Goal: Task Accomplishment & Management: Manage account settings

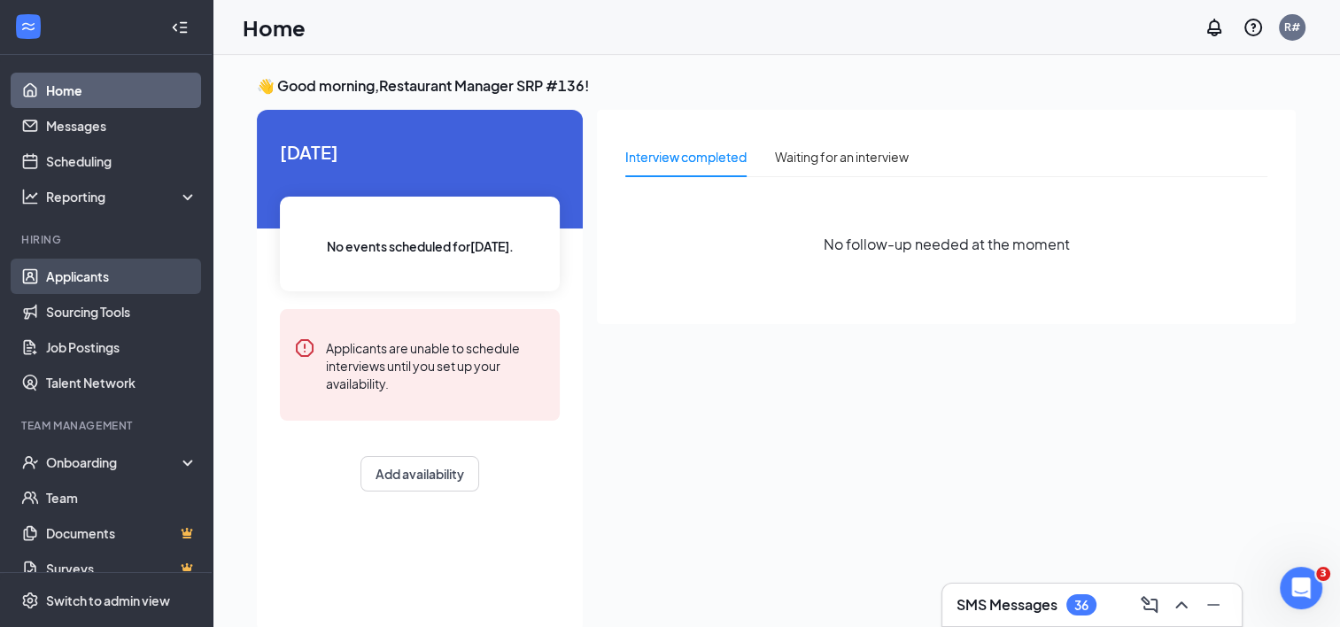
click at [113, 272] on link "Applicants" at bounding box center [121, 276] width 151 height 35
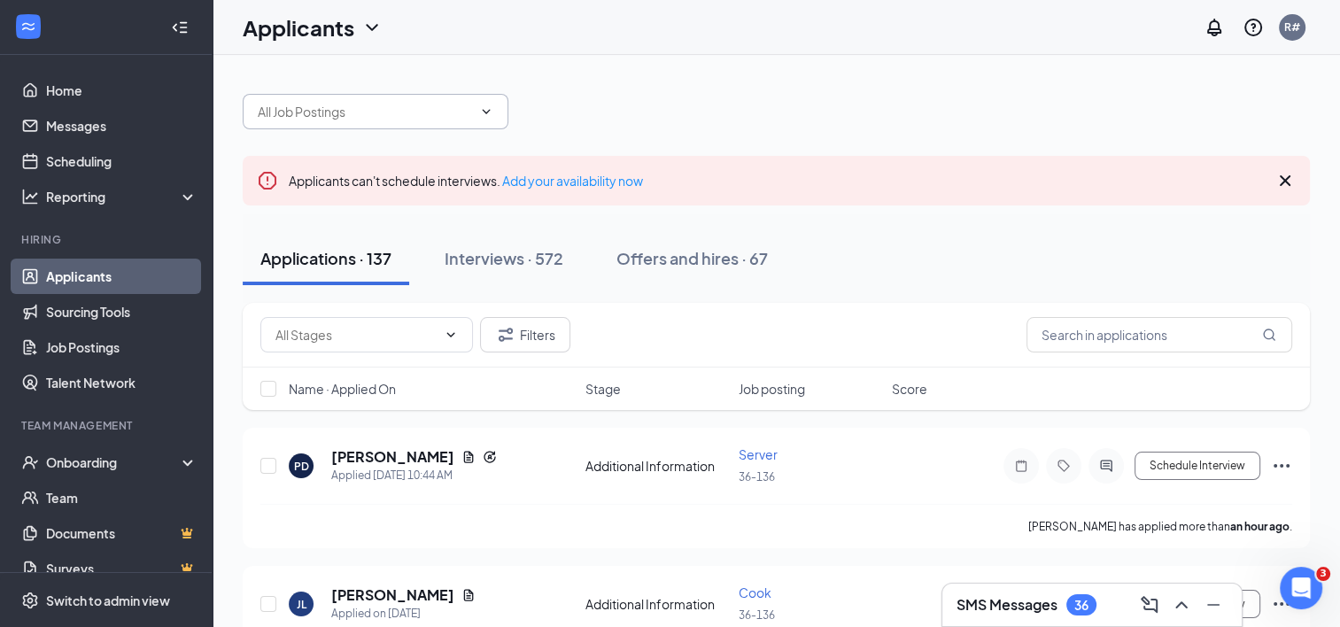
click at [486, 117] on icon "ChevronDown" at bounding box center [486, 111] width 14 height 14
click at [487, 109] on icon "ChevronDown" at bounding box center [486, 111] width 14 height 14
click at [490, 105] on icon "ChevronDown" at bounding box center [486, 111] width 14 height 14
click at [404, 110] on input "text" at bounding box center [365, 111] width 214 height 19
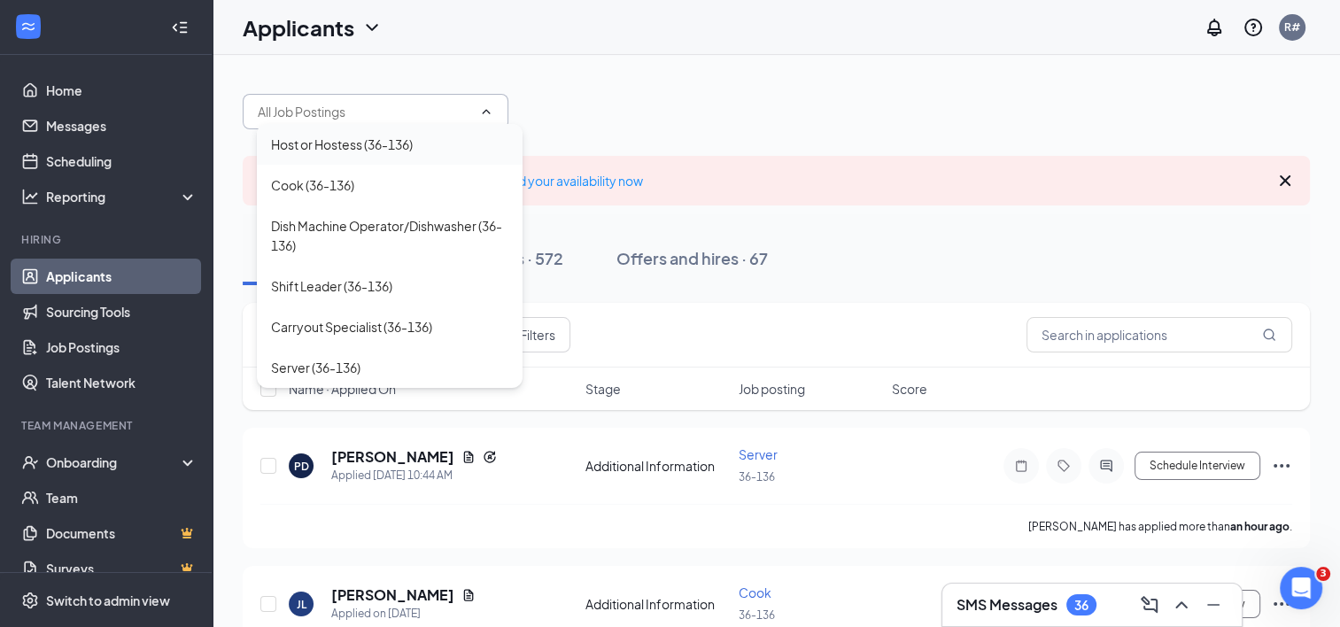
click at [328, 146] on div "Host or Hostess (36-136)" at bounding box center [342, 144] width 142 height 19
type input "Host or Hostess (36-136)"
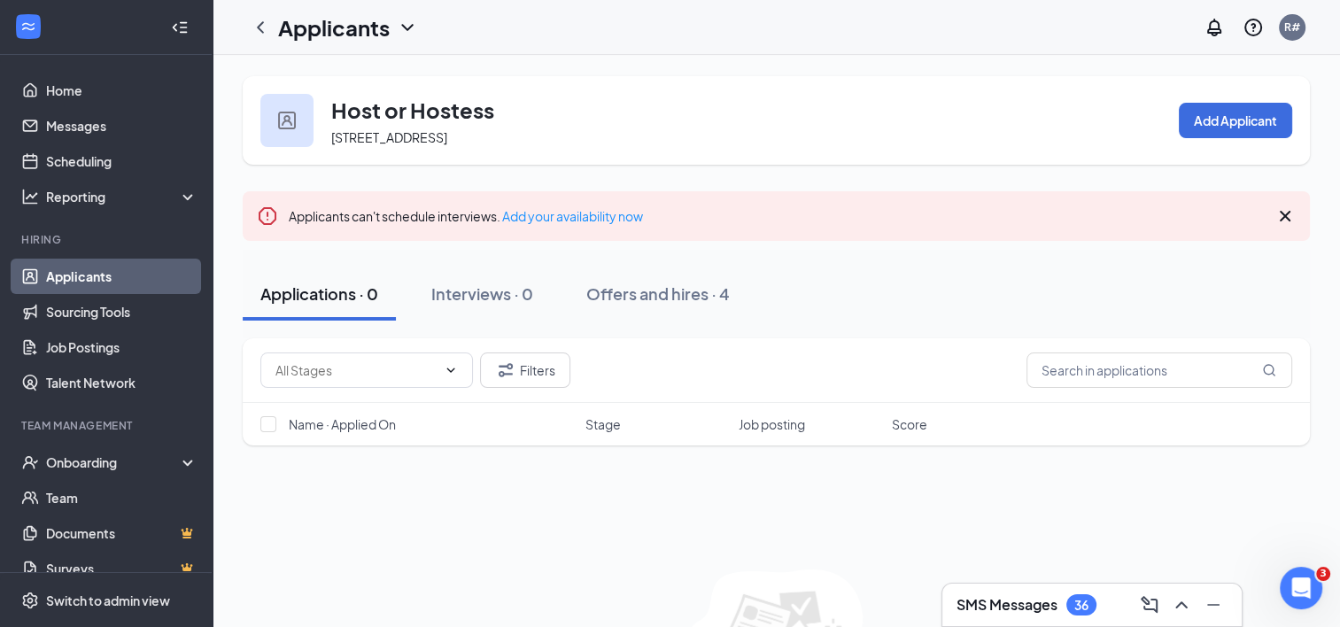
click at [412, 21] on icon "ChevronDown" at bounding box center [407, 27] width 21 height 21
click at [375, 84] on link "Applicants" at bounding box center [384, 77] width 191 height 18
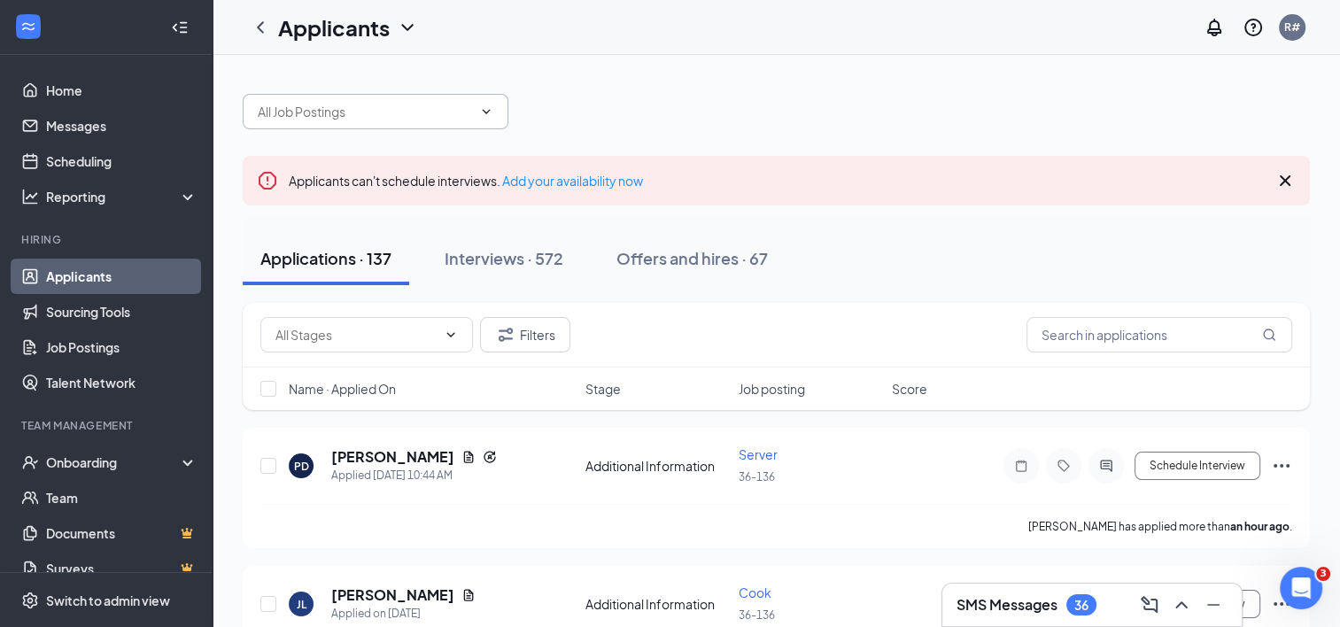
click at [308, 111] on input "text" at bounding box center [365, 111] width 214 height 19
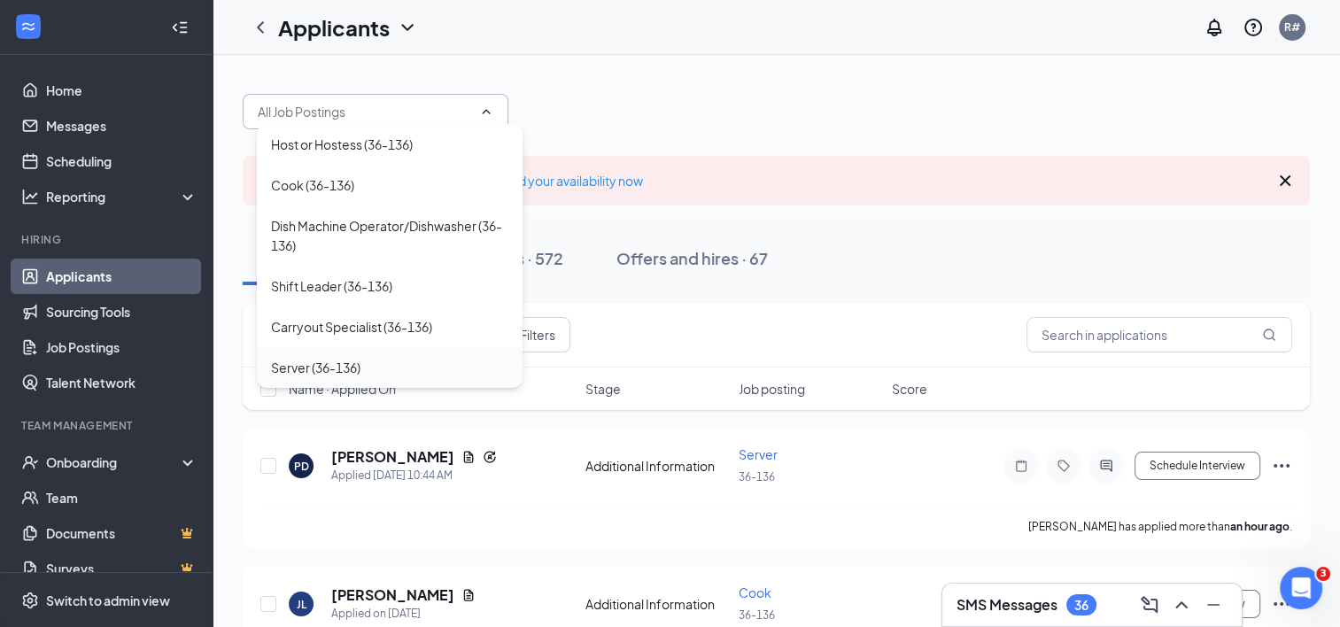
click at [313, 361] on div "Server (36-136)" at bounding box center [315, 367] width 89 height 19
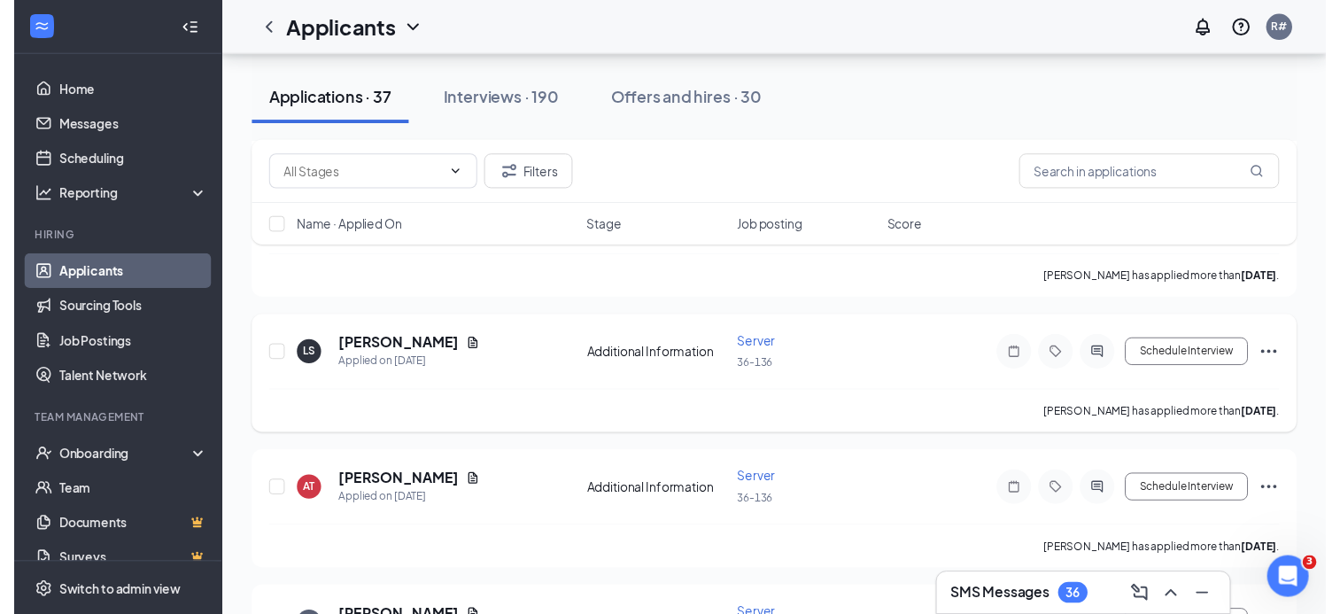
scroll to position [2922, 0]
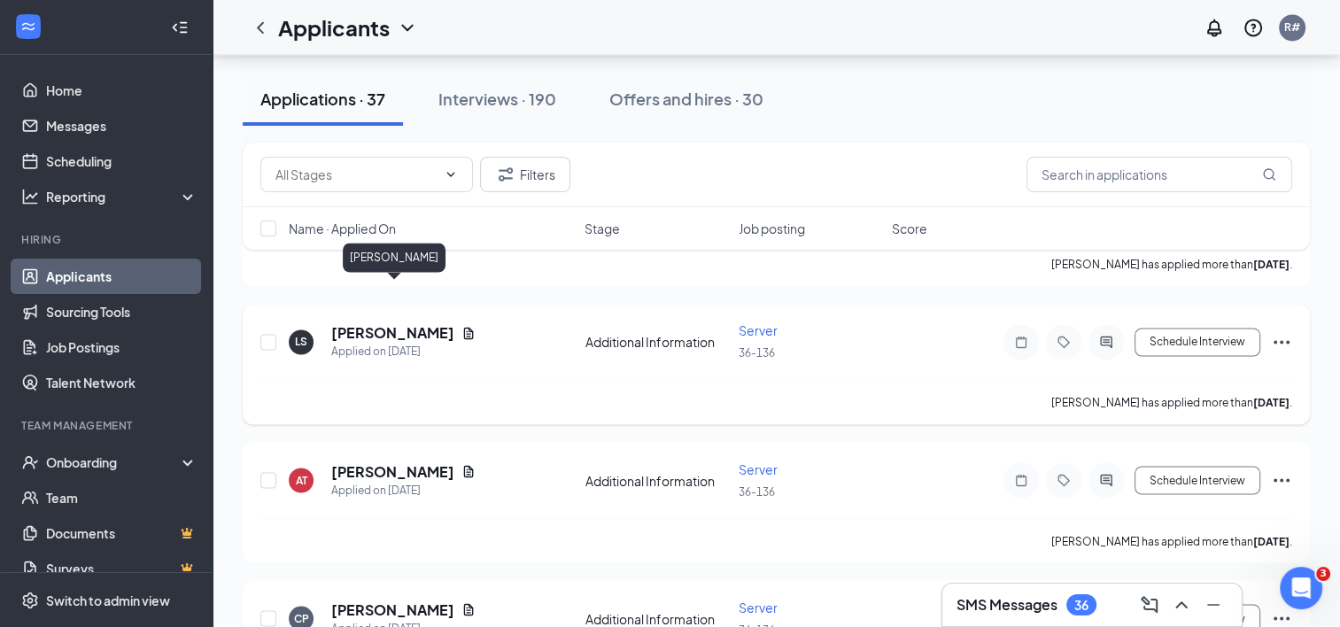
click at [387, 323] on h5 "[PERSON_NAME]" at bounding box center [392, 332] width 123 height 19
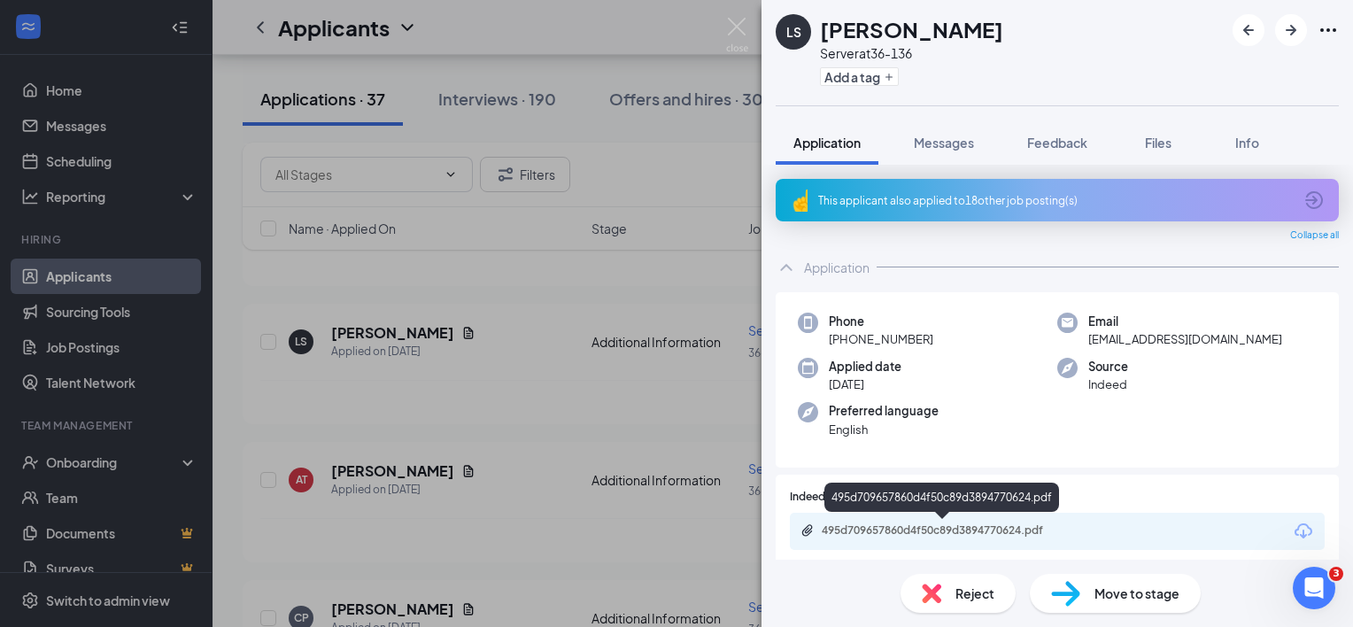
click at [1060, 523] on div "495d709657860d4f50c89d3894770624.pdf" at bounding box center [946, 530] width 248 height 14
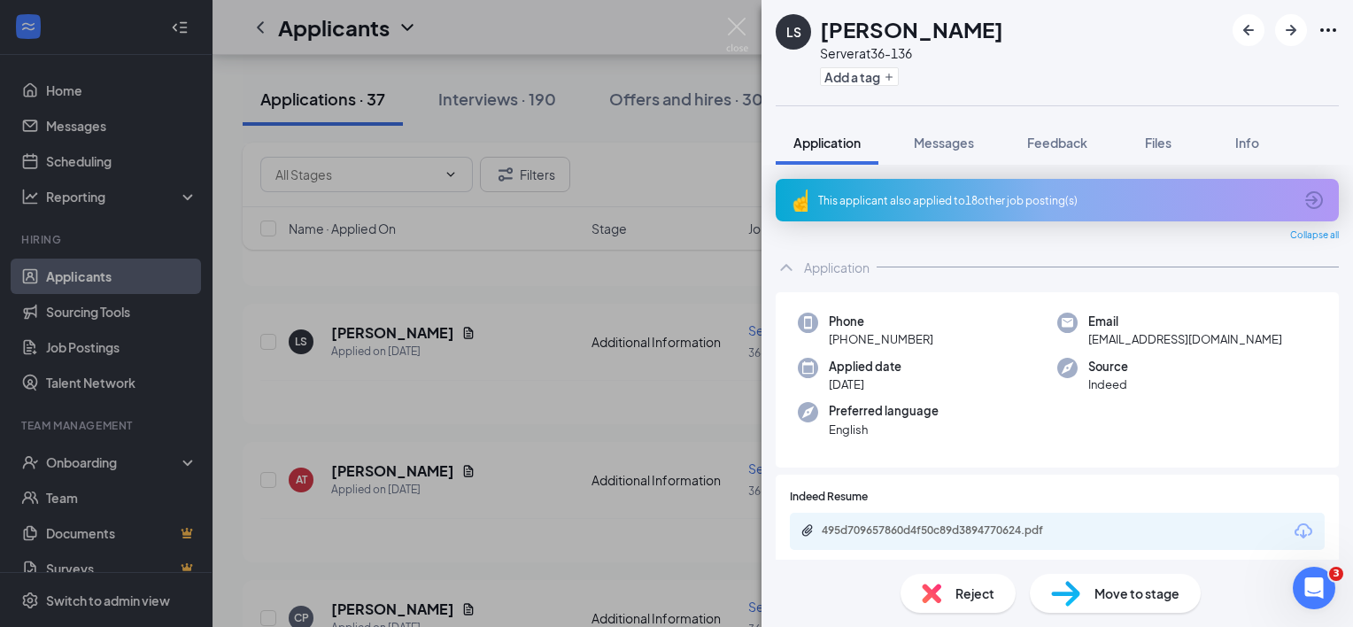
click at [552, 361] on div "LS [PERSON_NAME] Server at 36-136 Add a tag Application Messages Feedback Files…" at bounding box center [676, 313] width 1353 height 627
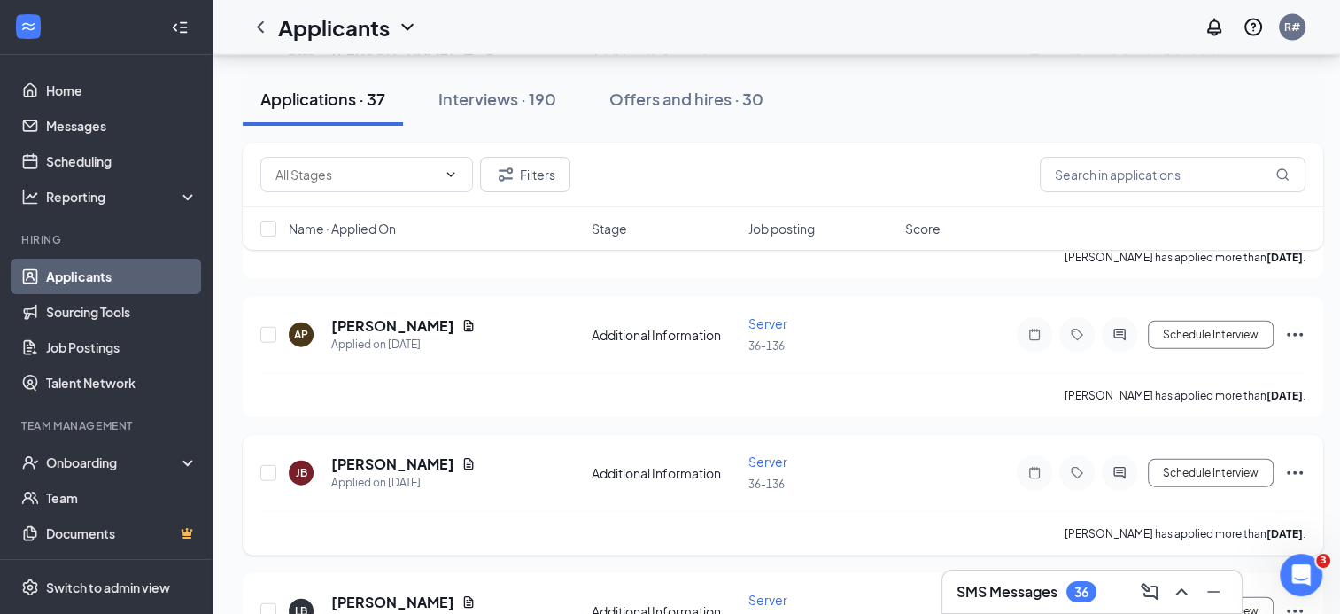
scroll to position [3984, 0]
